Goal: Find specific page/section: Find specific page/section

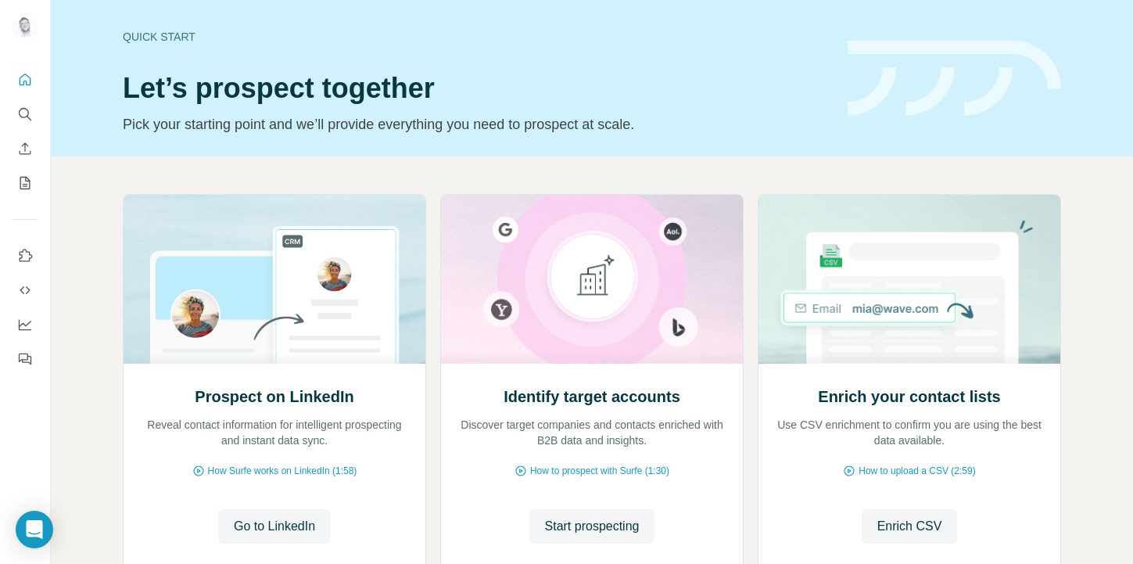
scroll to position [2, 0]
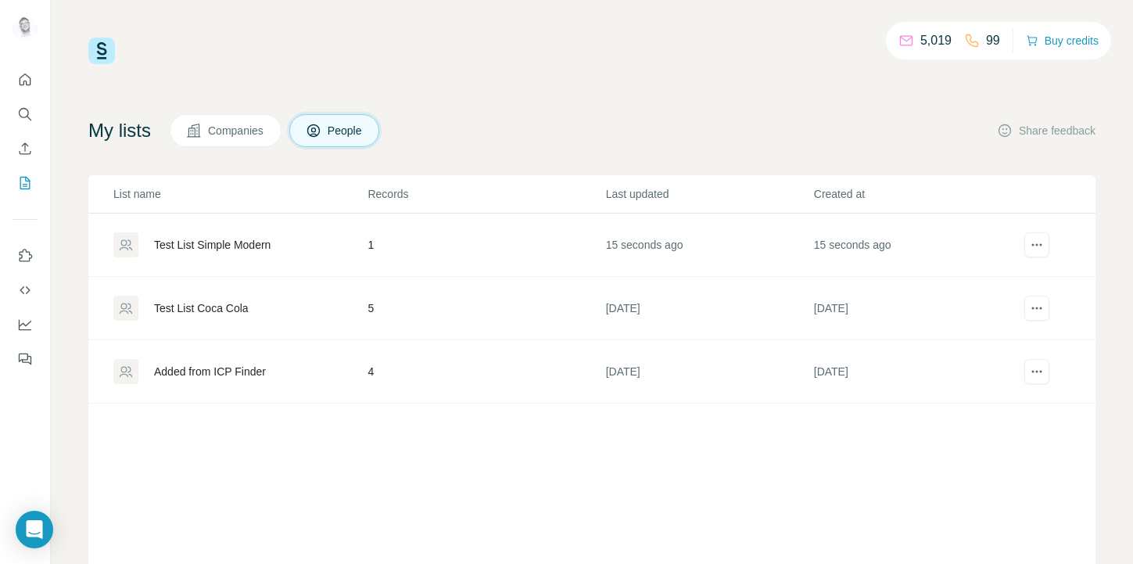
click at [206, 240] on div "Test List Simple Modern" at bounding box center [212, 245] width 116 height 16
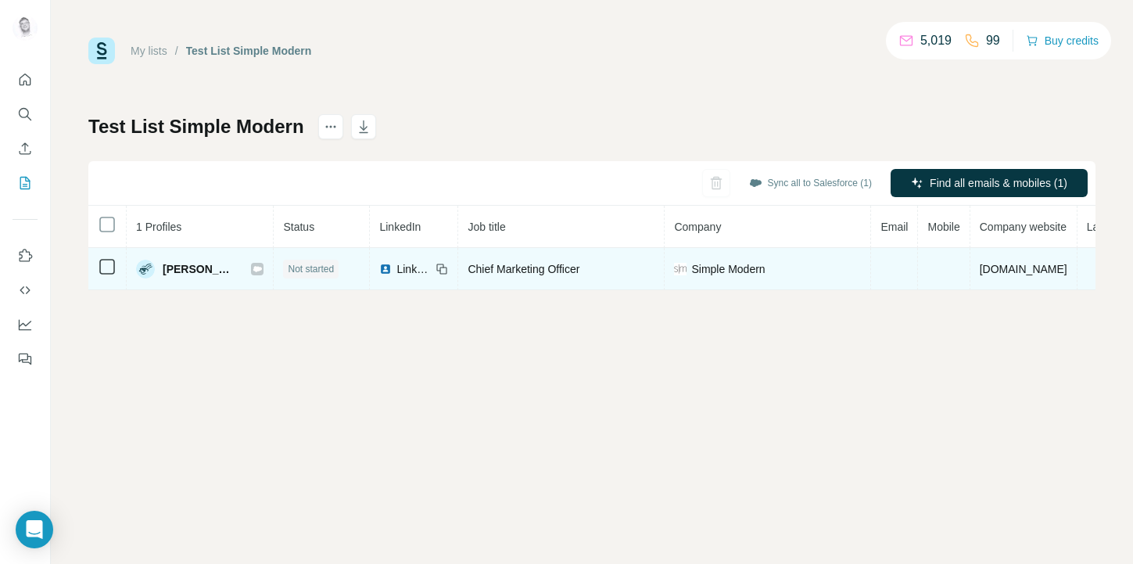
click at [253, 270] on icon at bounding box center [257, 268] width 9 height 5
click at [778, 270] on div "Simple Modern" at bounding box center [767, 269] width 187 height 16
click at [733, 264] on span "Simple Modern" at bounding box center [727, 269] width 73 height 16
click at [772, 273] on div "Simple Modern" at bounding box center [767, 269] width 187 height 16
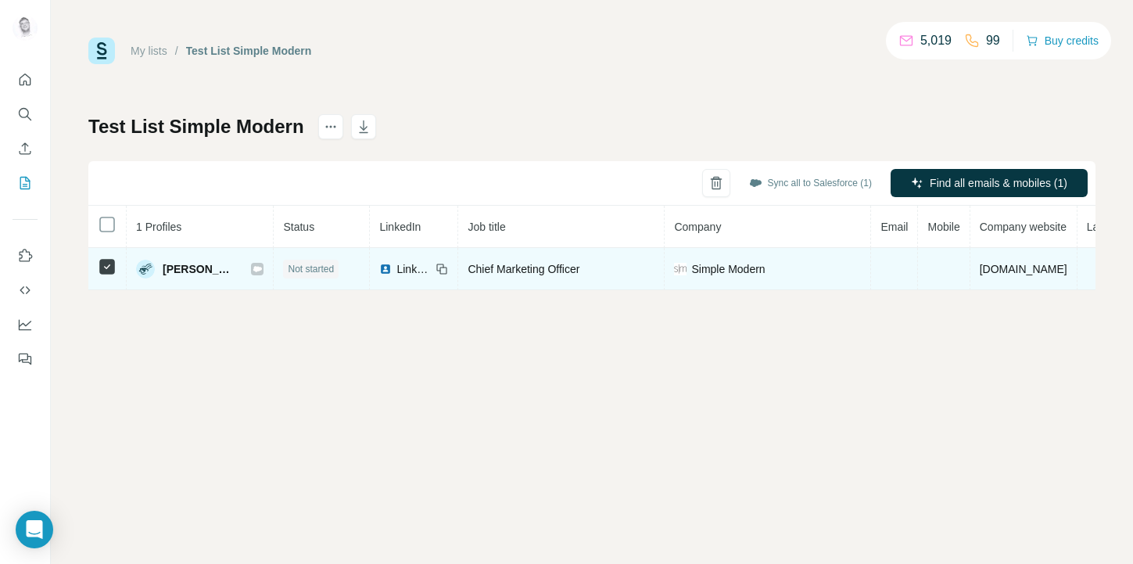
click at [299, 266] on span "Not started" at bounding box center [311, 269] width 46 height 14
click at [718, 261] on span "Simple Modern" at bounding box center [727, 269] width 73 height 16
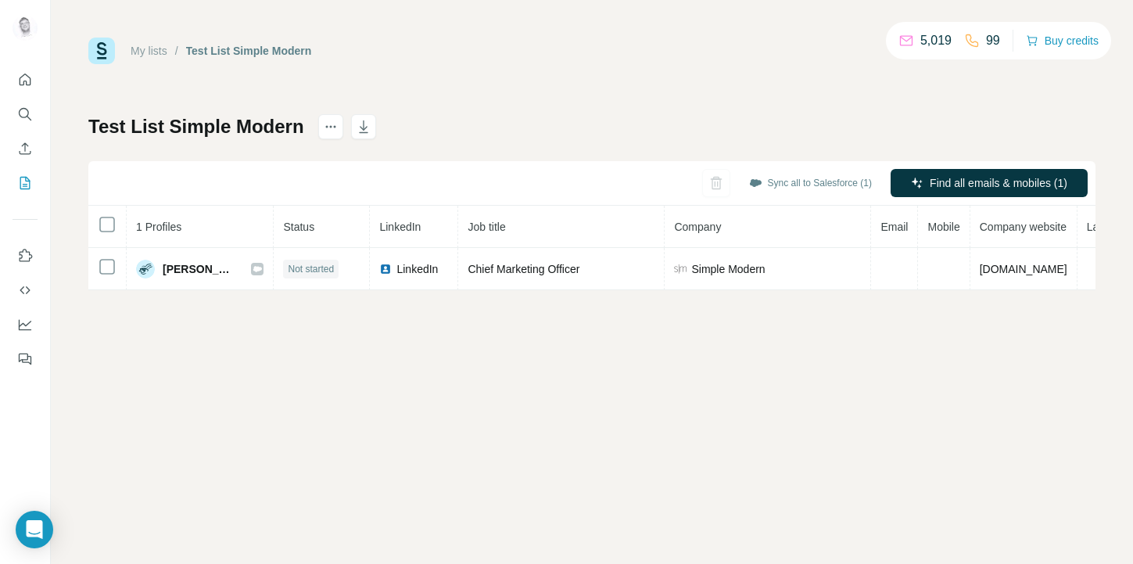
click at [236, 59] on div "My lists / Test List Simple Modern" at bounding box center [199, 51] width 223 height 27
click at [236, 50] on div "Test List Simple Modern" at bounding box center [249, 51] width 126 height 16
click at [146, 52] on link "My lists" at bounding box center [149, 51] width 37 height 13
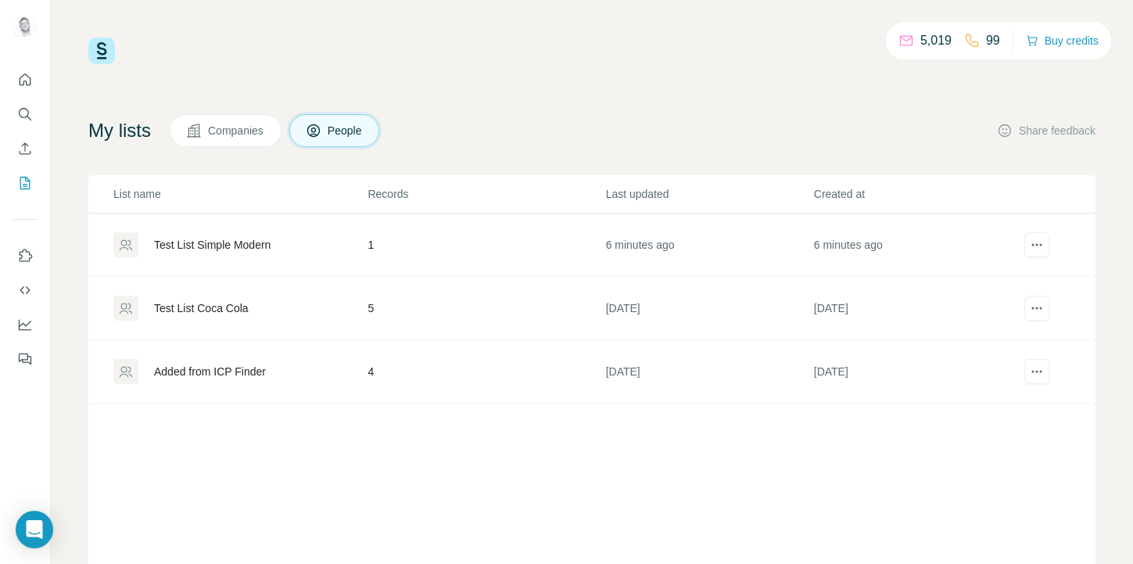
click at [184, 309] on div "Test List Coca Cola" at bounding box center [201, 308] width 95 height 16
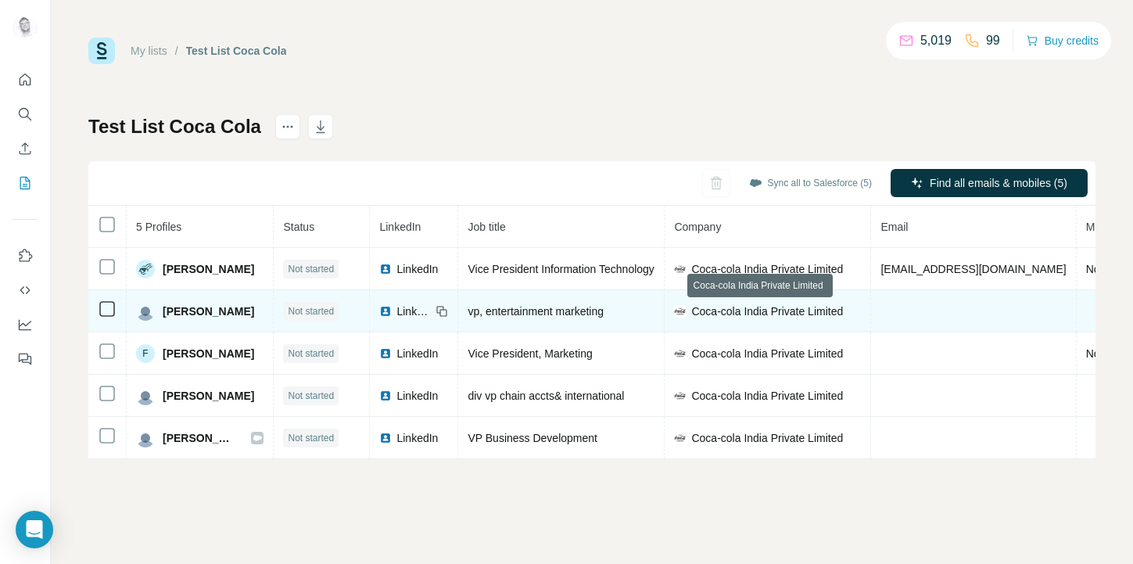
click at [803, 317] on span "Coca‑cola India Private Limited" at bounding box center [767, 311] width 152 height 16
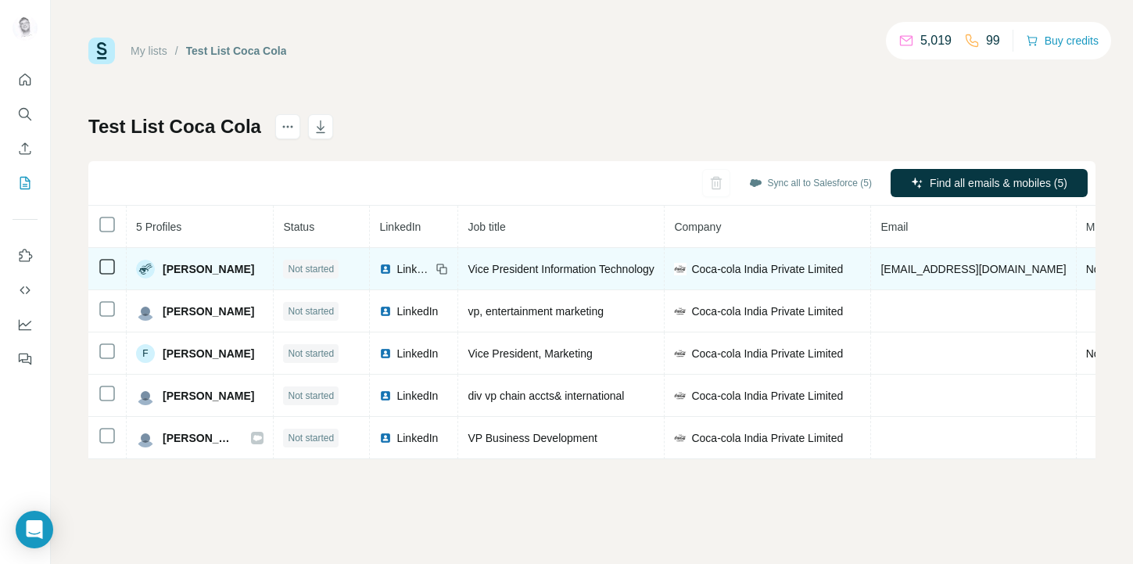
click at [812, 267] on span "Coca‑cola India Private Limited" at bounding box center [767, 269] width 152 height 16
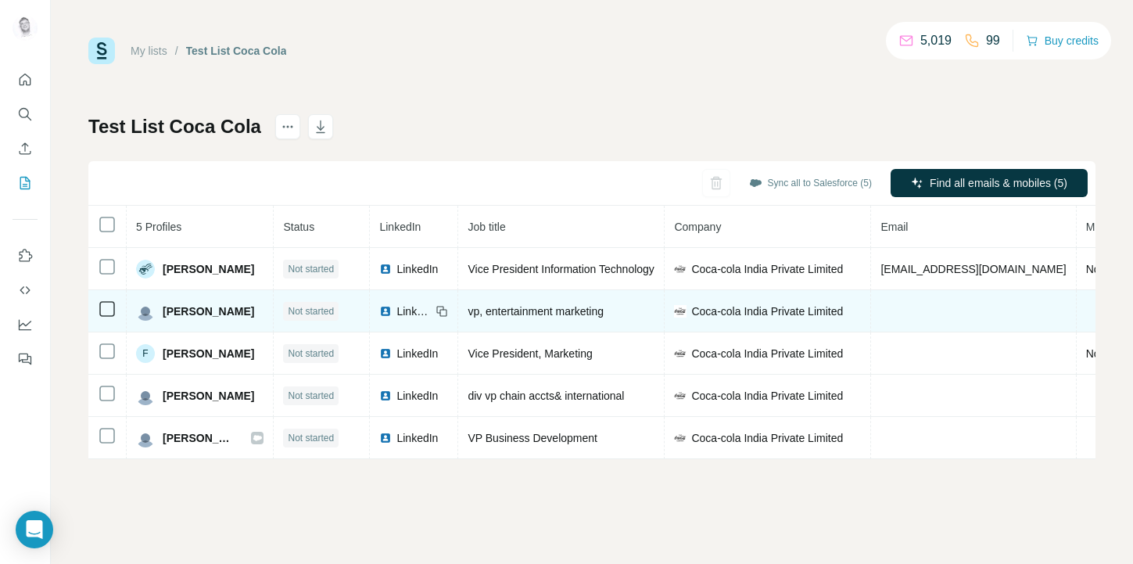
click at [812, 323] on td "Coca‑cola India Private Limited" at bounding box center [767, 311] width 206 height 42
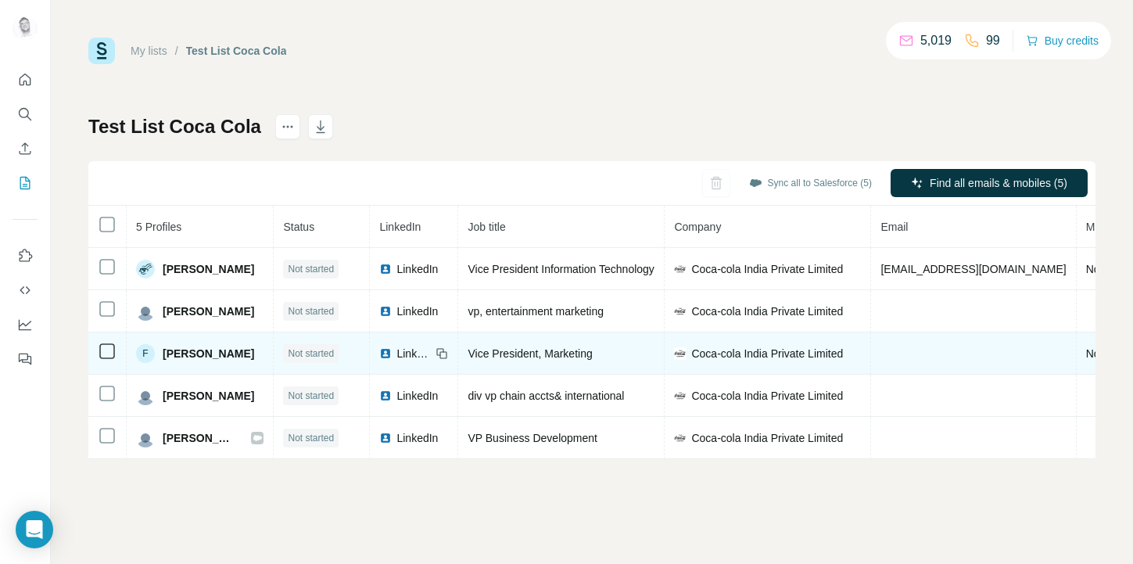
click at [810, 345] on span "Coca‑cola India Private Limited" at bounding box center [767, 353] width 152 height 16
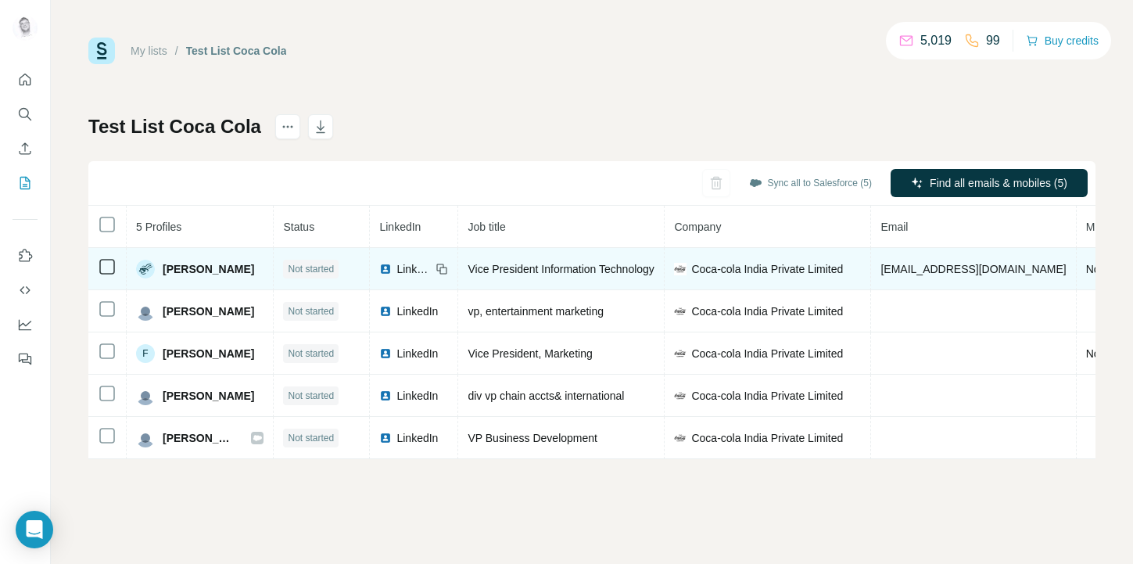
click at [397, 262] on span "LinkedIn" at bounding box center [413, 269] width 34 height 16
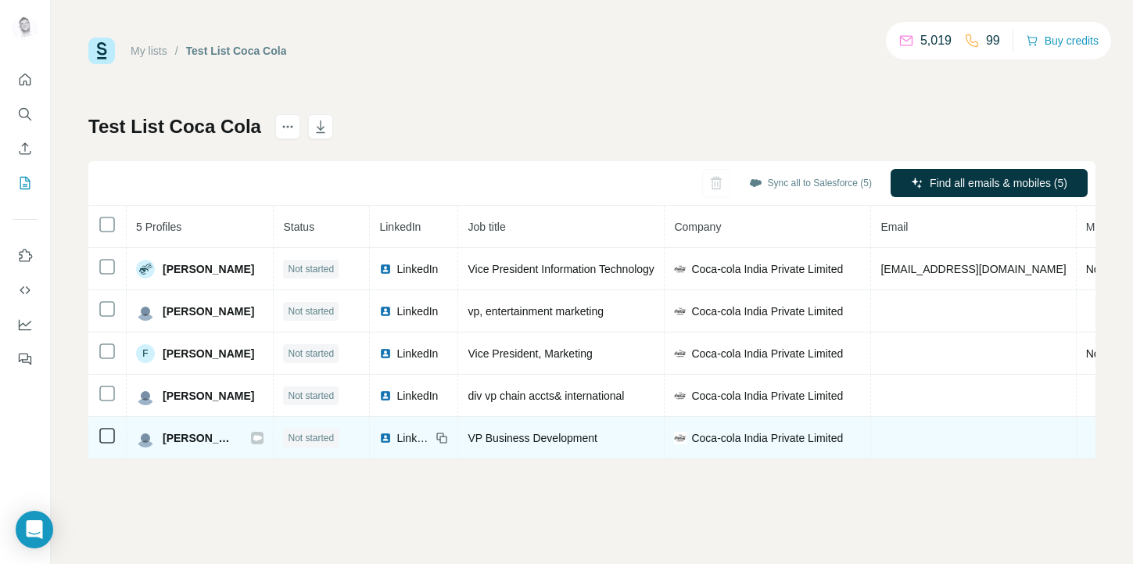
click at [410, 439] on span "LinkedIn" at bounding box center [413, 438] width 34 height 16
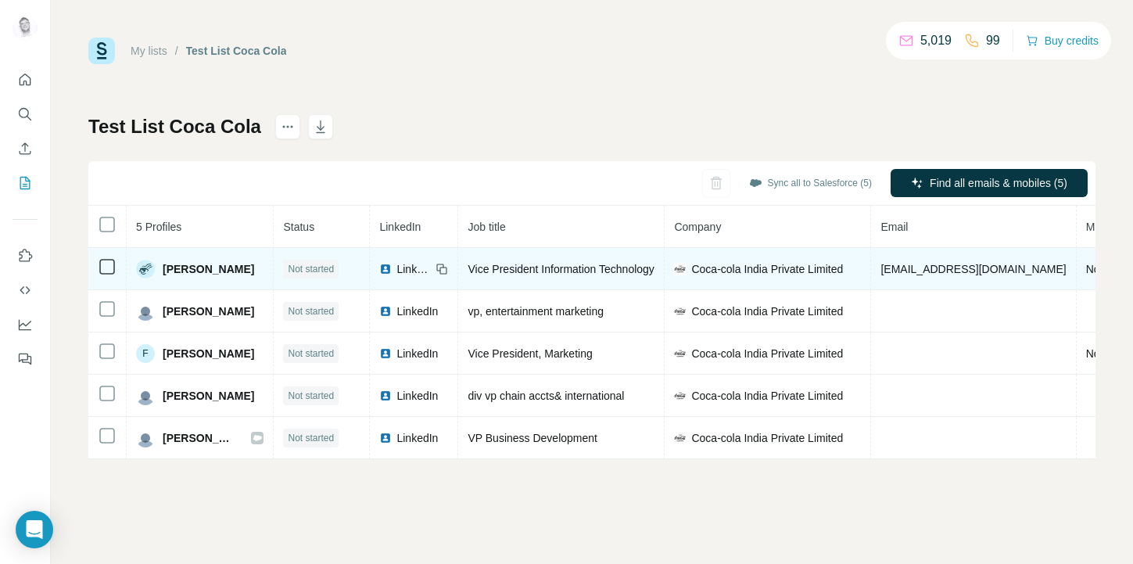
click at [781, 279] on td "Coca‑cola India Private Limited" at bounding box center [767, 269] width 206 height 42
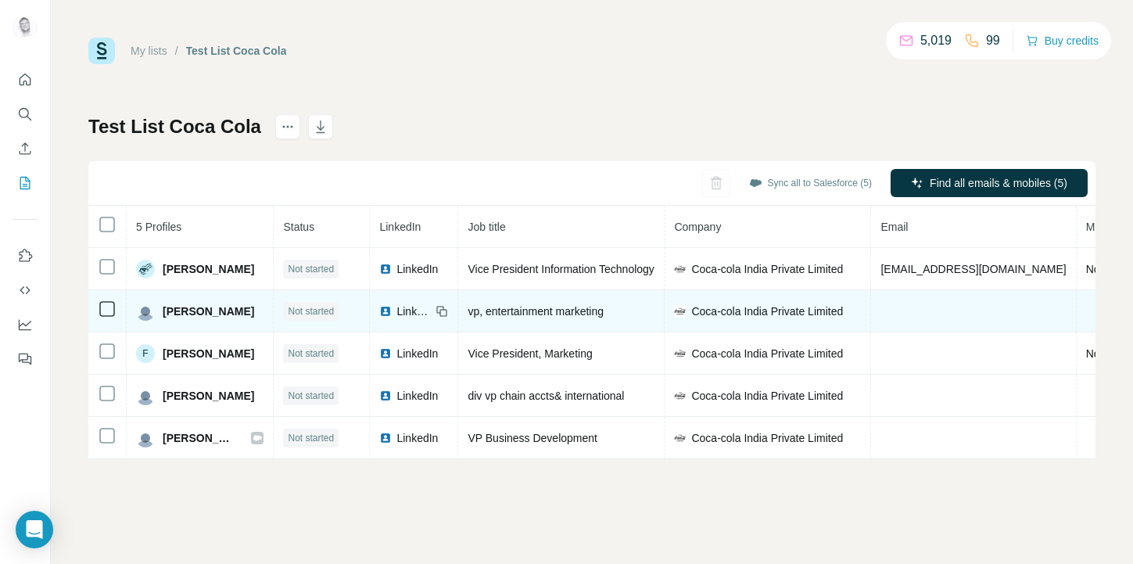
click at [399, 308] on span "LinkedIn" at bounding box center [413, 311] width 34 height 16
